Goal: Task Accomplishment & Management: Complete application form

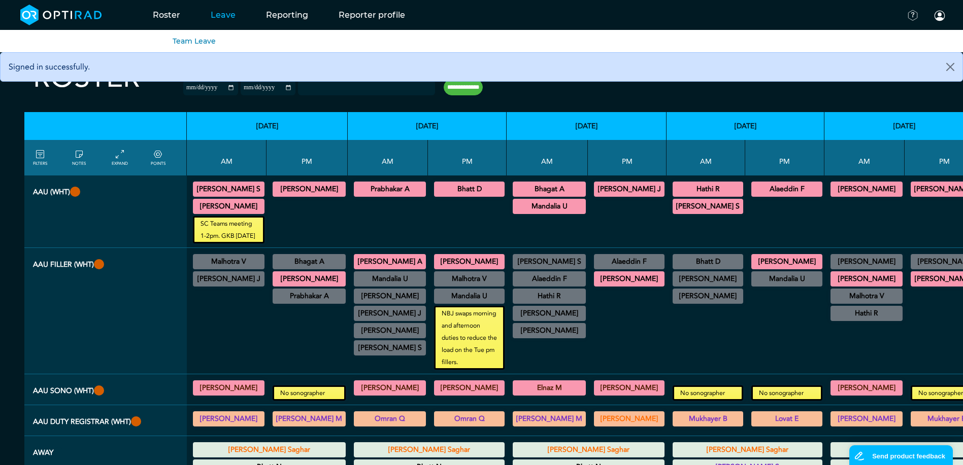
click at [226, 18] on link "Leave" at bounding box center [222, 15] width 55 height 40
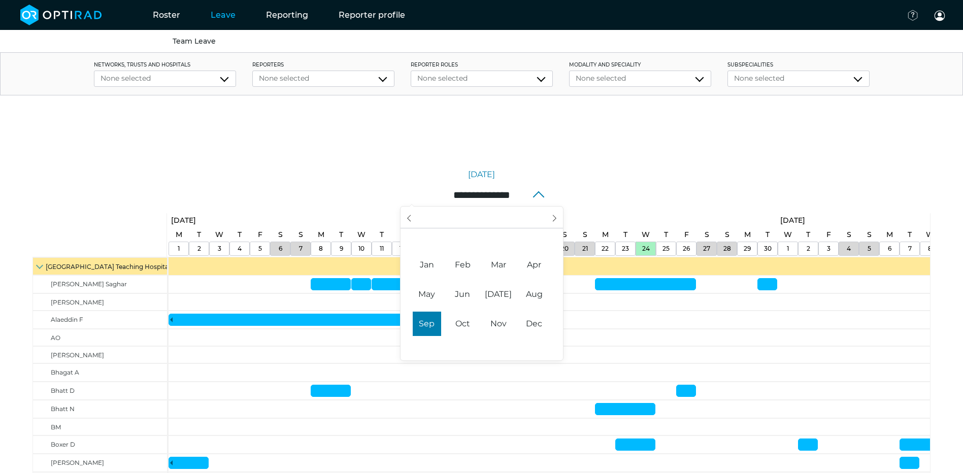
click at [539, 191] on input "**********" at bounding box center [482, 194] width 162 height 21
click at [500, 319] on span "Nov" at bounding box center [498, 324] width 28 height 24
type input "**********"
